Goal: Check status: Check status

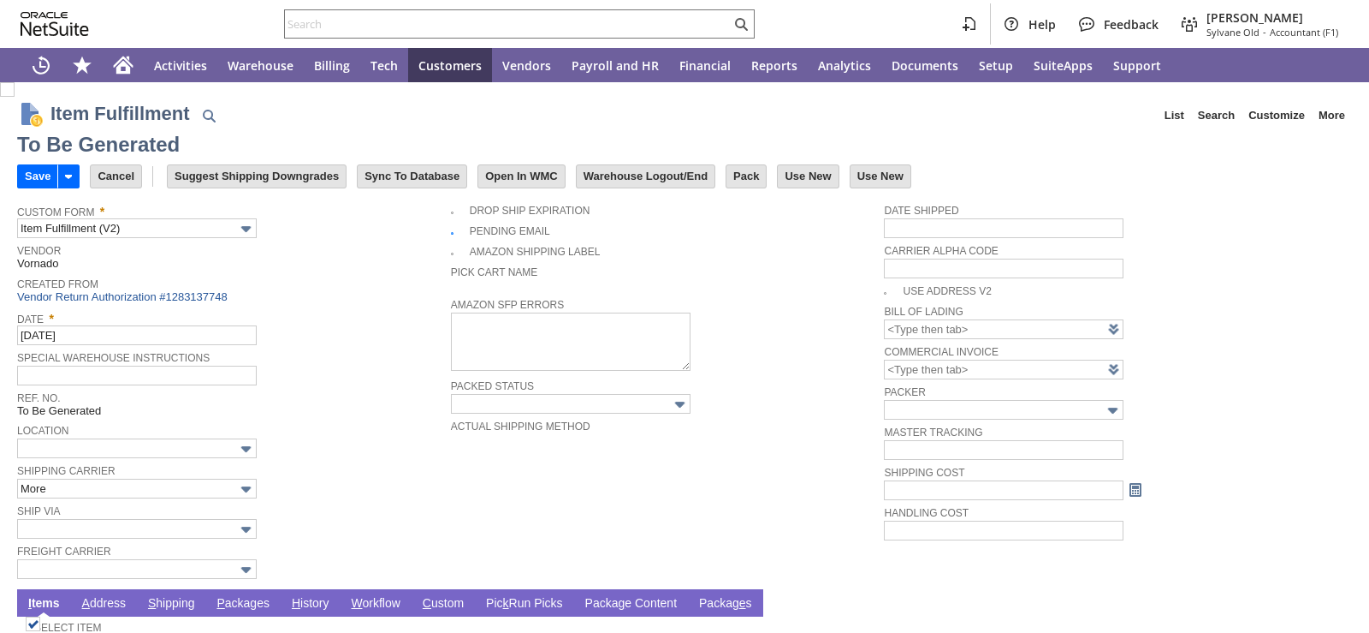
type input "0.00"
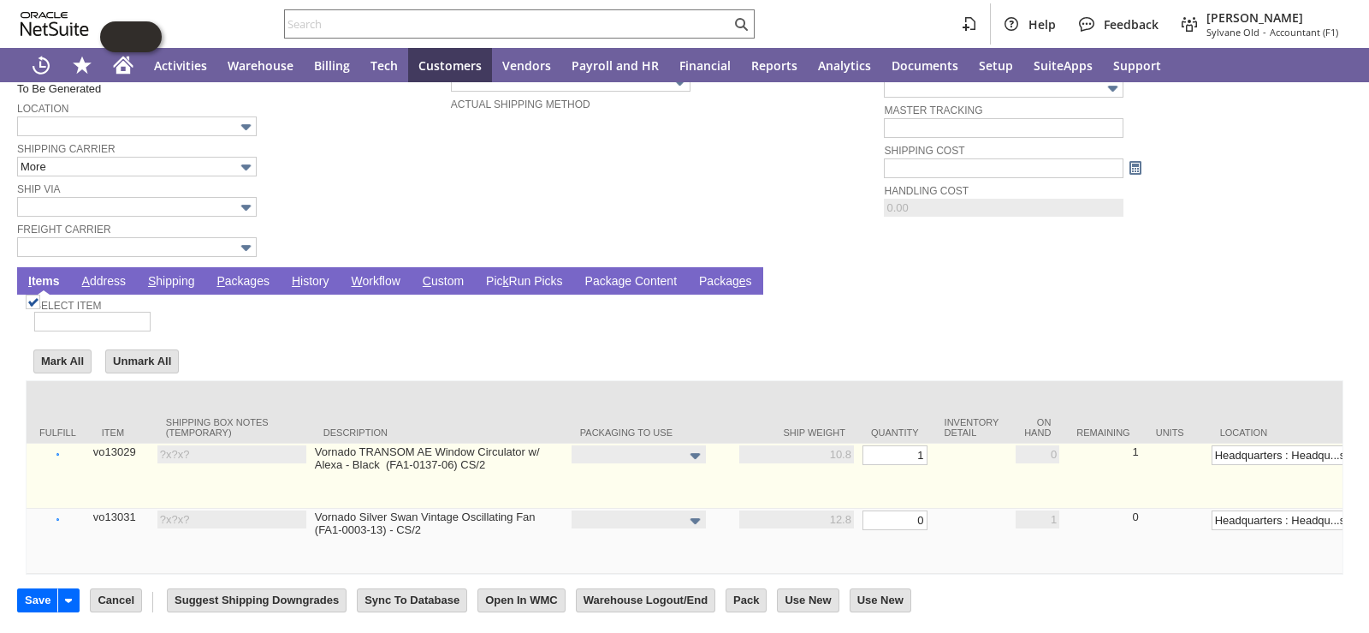
click at [939, 447] on link "Set" at bounding box center [939, 452] width 0 height 10
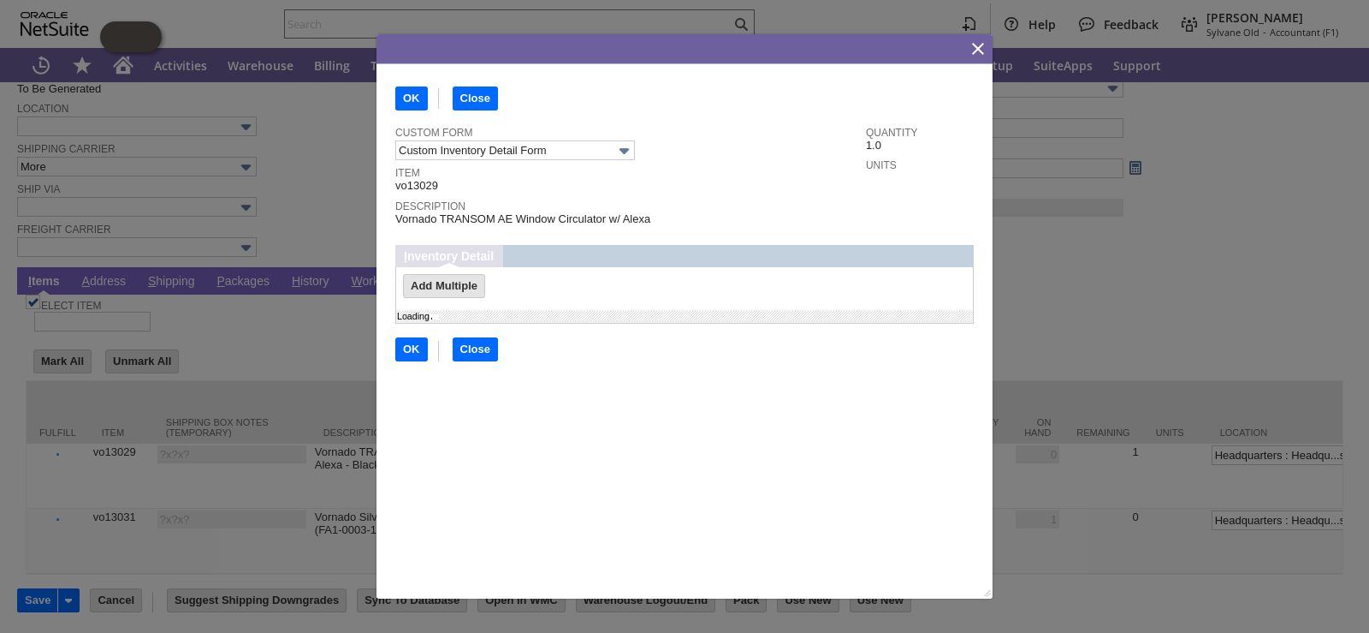
scroll to position [0, 0]
type input "Add"
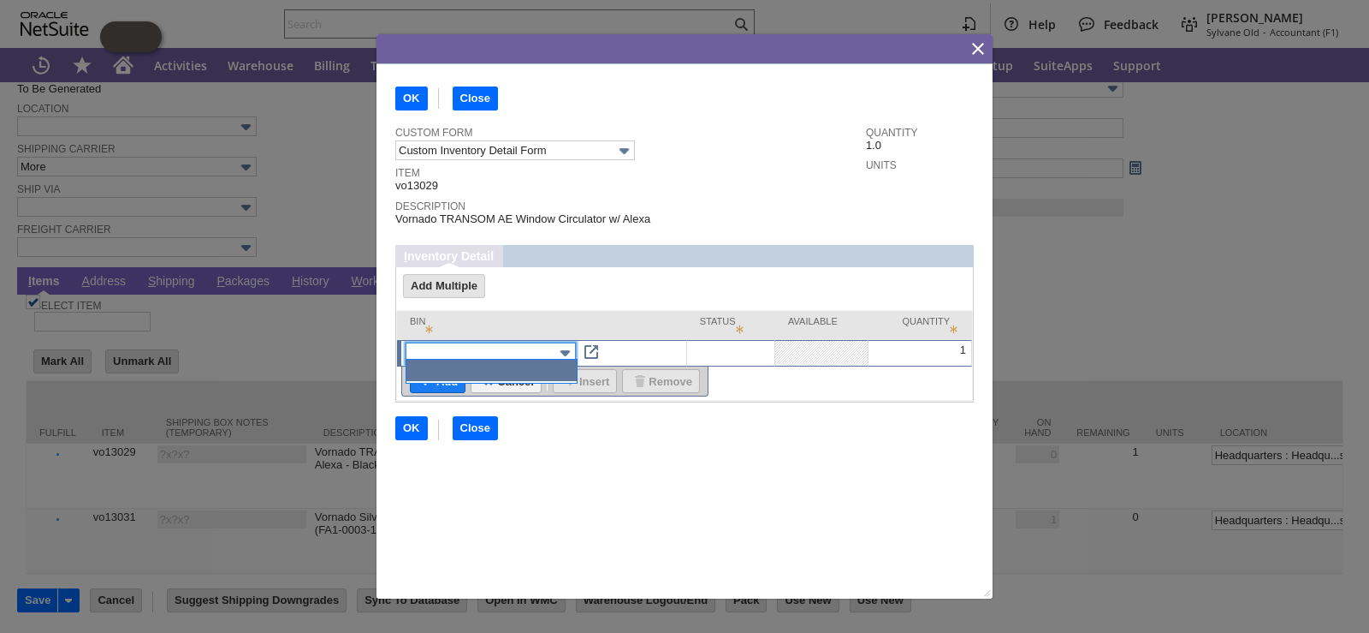
click at [461, 344] on input "text" at bounding box center [491, 352] width 170 height 21
click at [714, 211] on div "Description Vornado TRANSOM AE Window Circulator w/ Alexa" at bounding box center [626, 210] width 462 height 31
click at [981, 50] on icon "Close" at bounding box center [978, 49] width 12 height 12
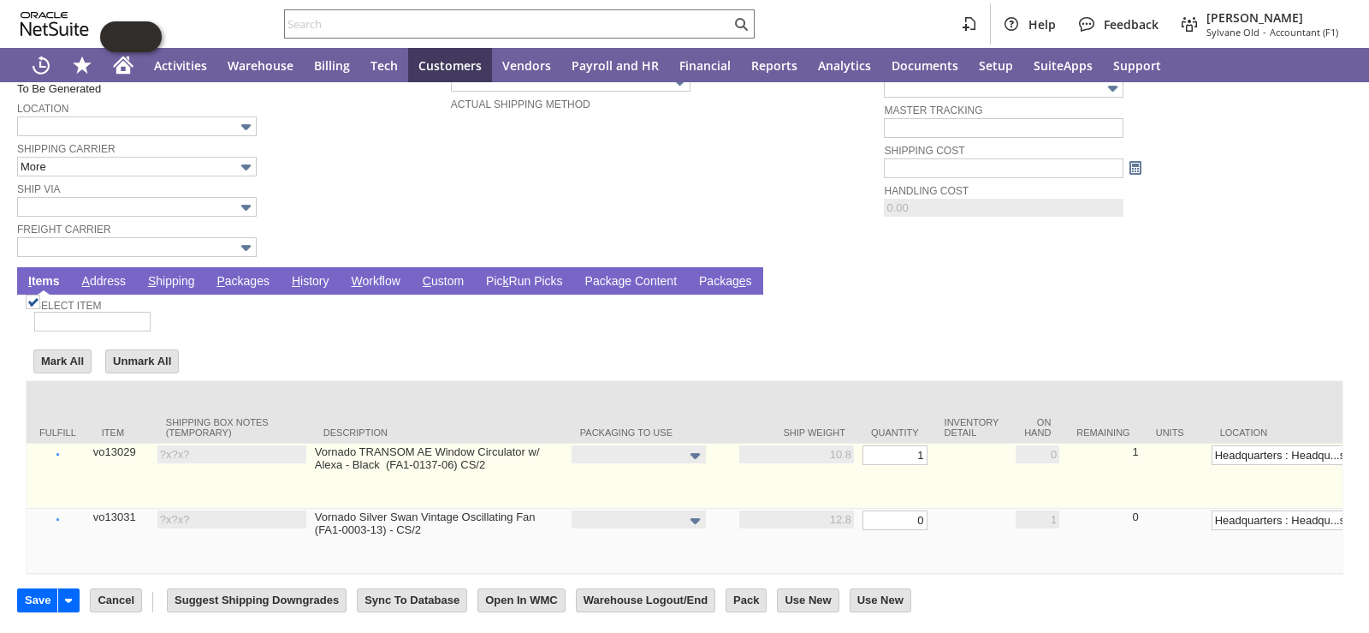
click at [129, 445] on link "vo13029" at bounding box center [114, 451] width 43 height 13
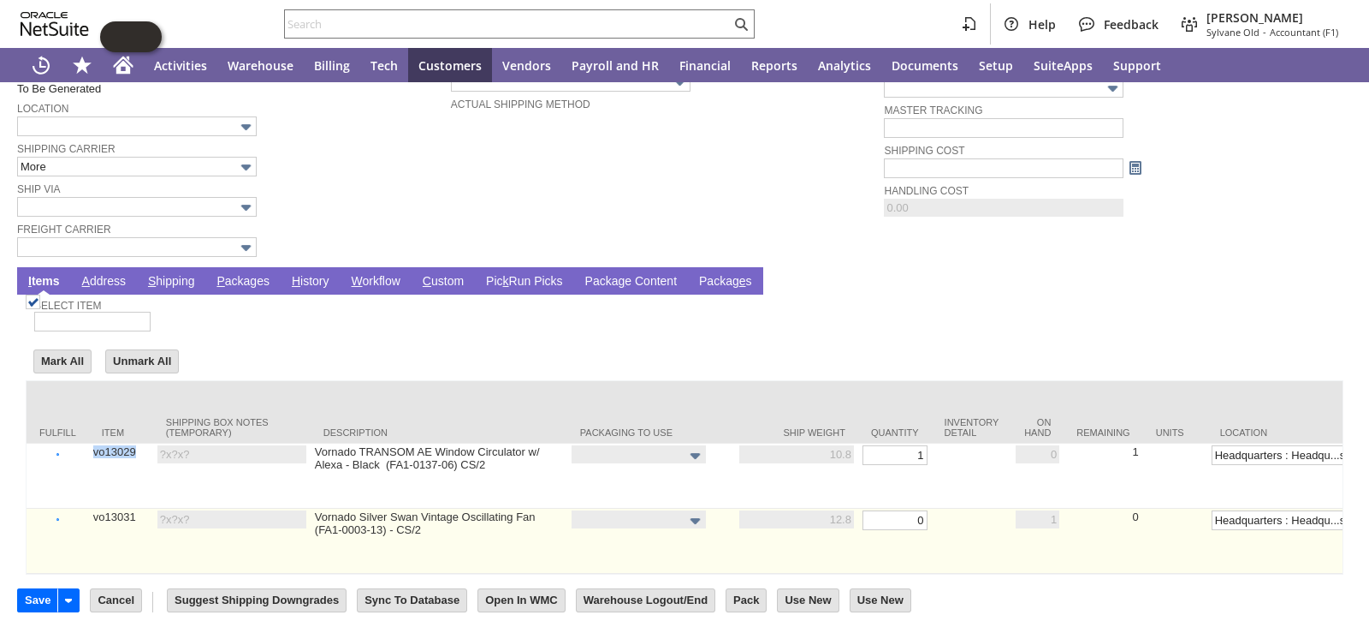
copy link "vo13029"
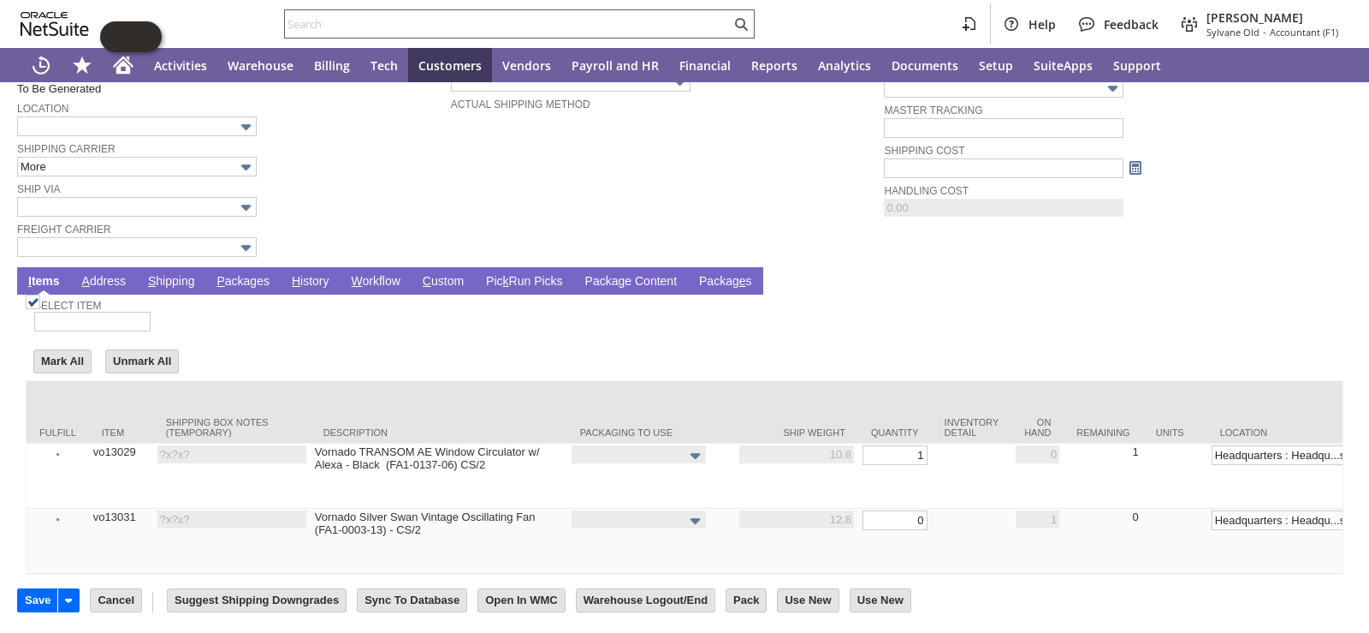
click at [560, 34] on div at bounding box center [519, 23] width 471 height 29
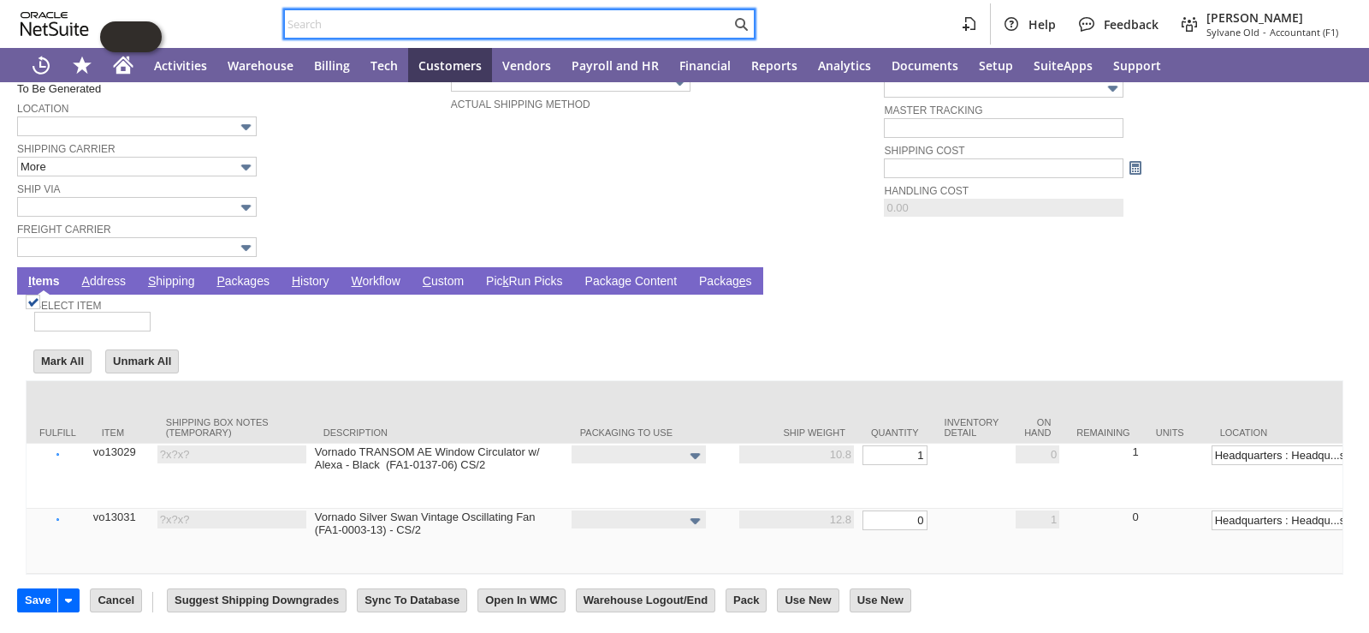
click at [560, 31] on input "text" at bounding box center [508, 24] width 446 height 21
paste input "vo13029"
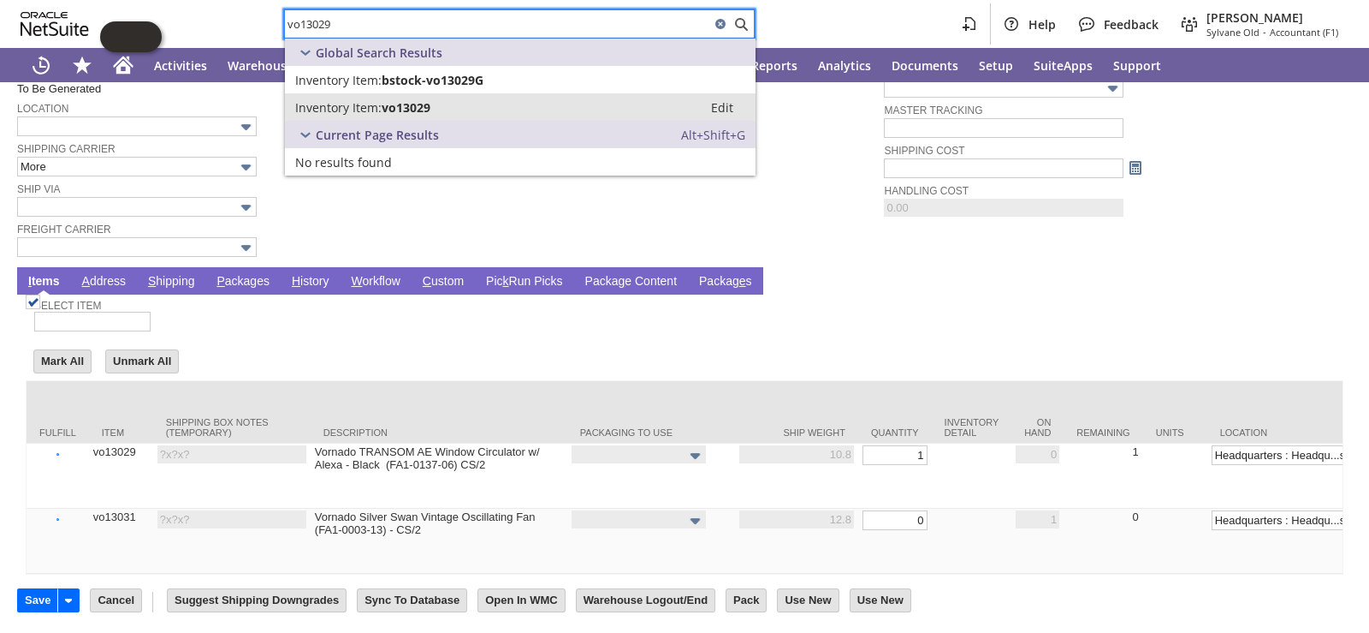
type input "vo13029"
click at [393, 112] on span "vo13029" at bounding box center [406, 107] width 49 height 16
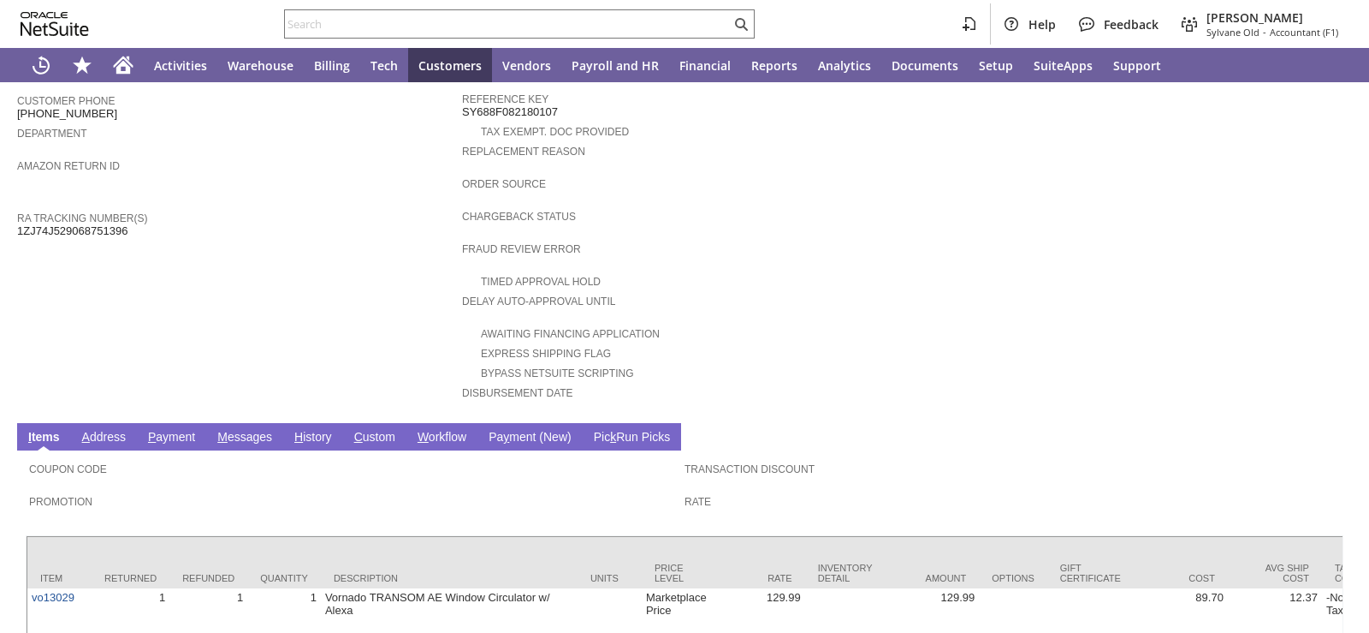
scroll to position [616, 0]
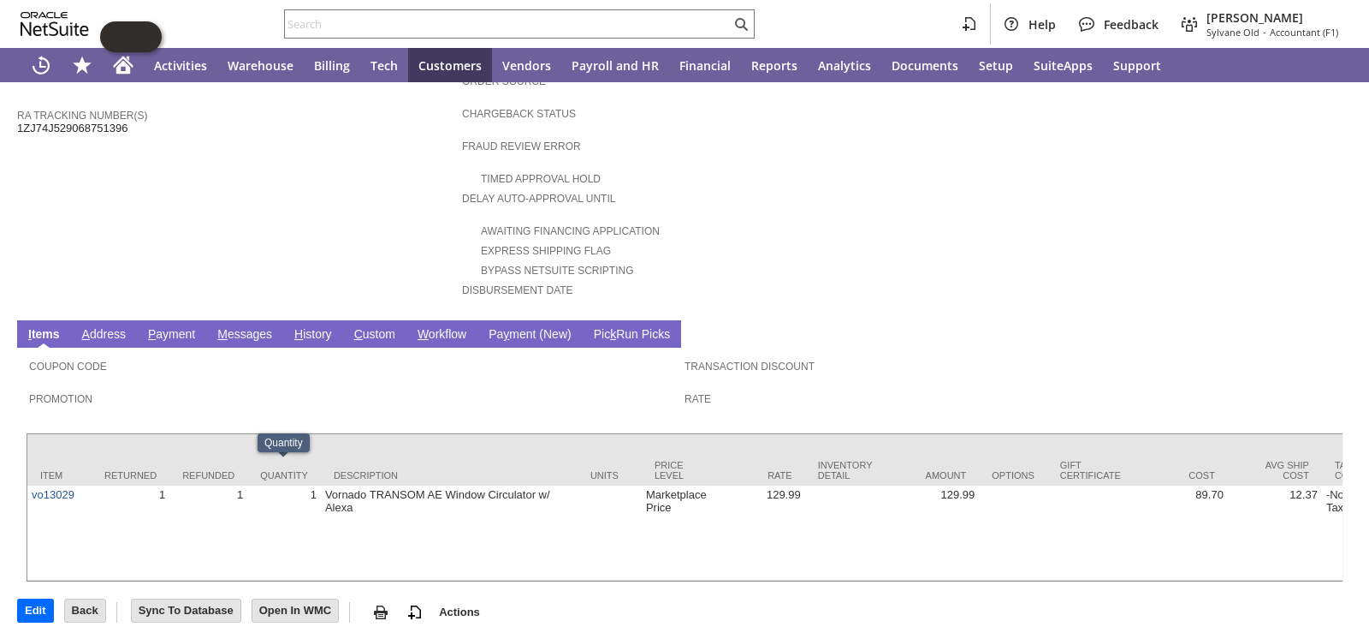
click at [309, 327] on link "H istory" at bounding box center [313, 335] width 46 height 16
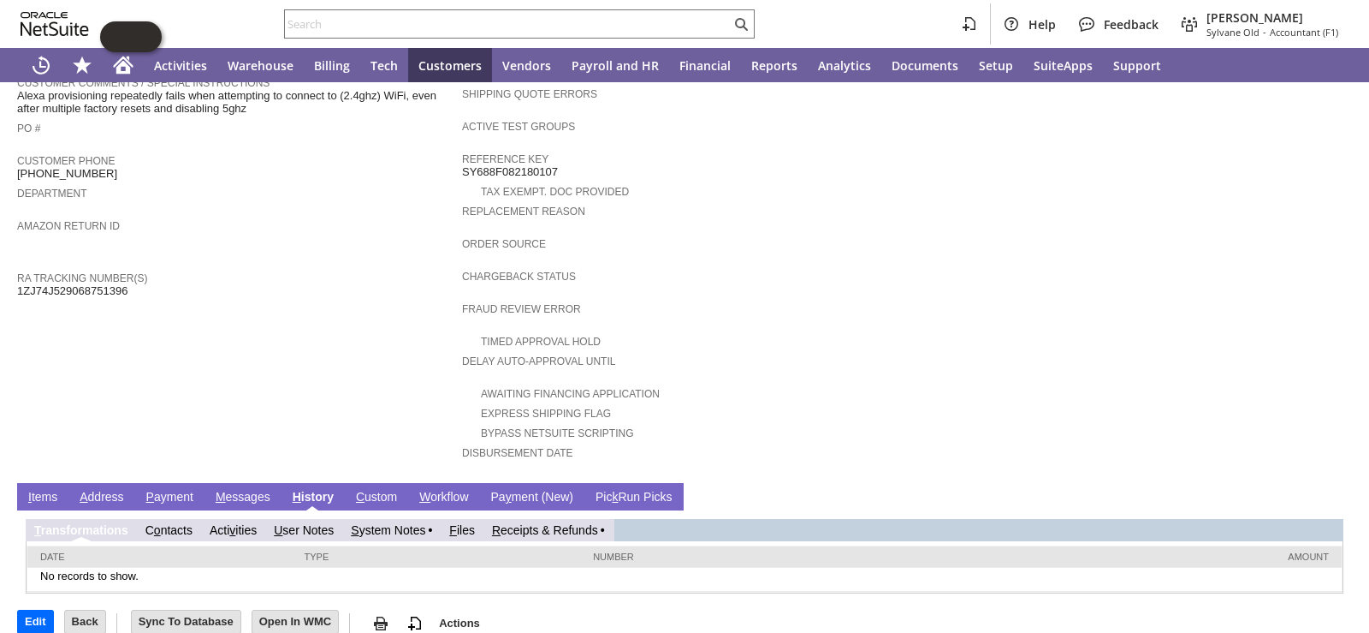
scroll to position [0, 0]
click at [538, 523] on link "R eceipts & Refunds" at bounding box center [545, 530] width 106 height 14
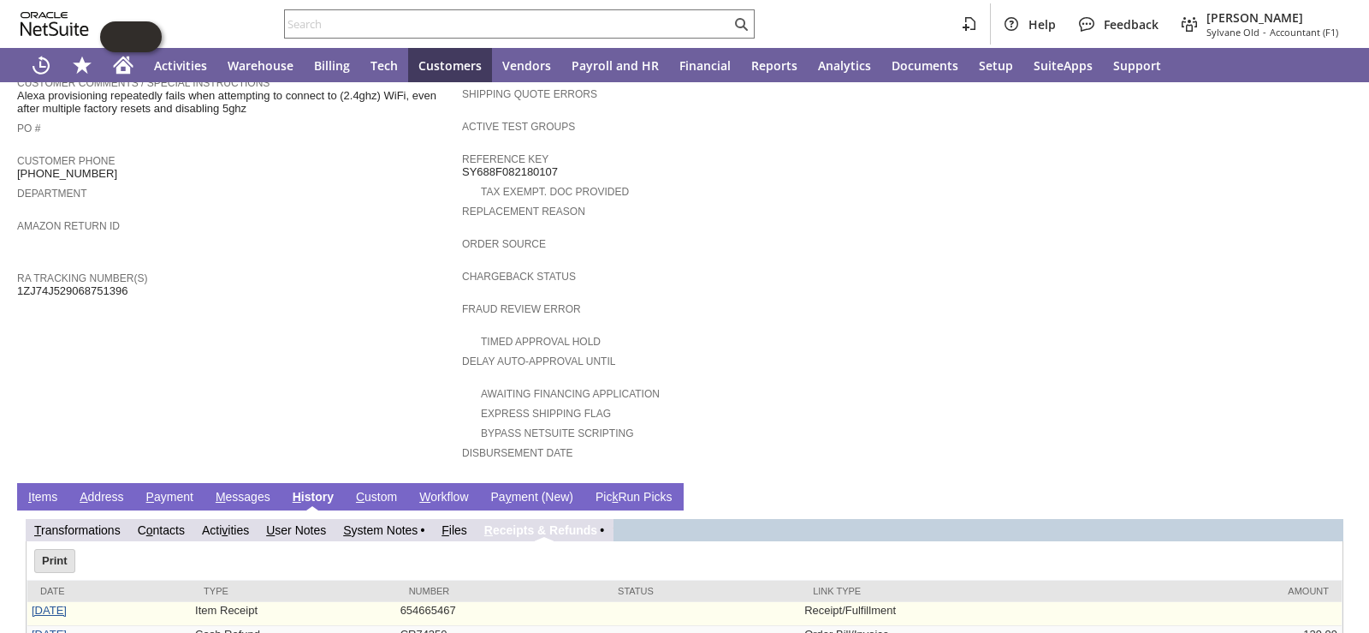
click at [53, 603] on link "[DATE]" at bounding box center [49, 609] width 35 height 13
